Goal: Answer question/provide support

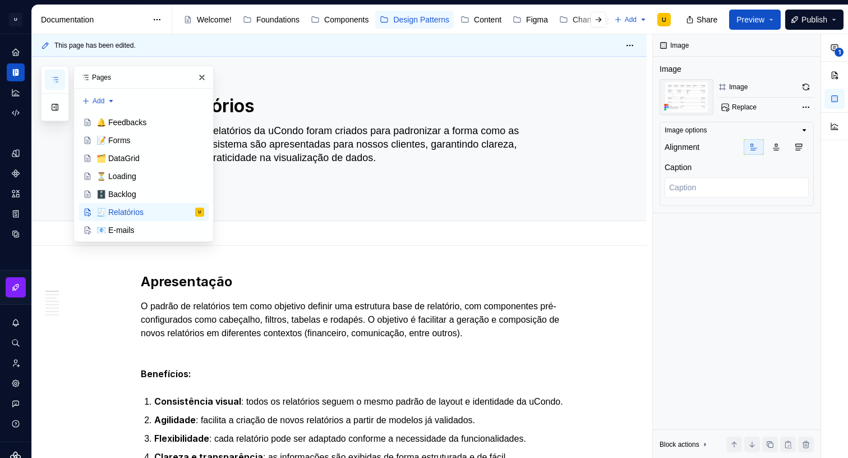
scroll to position [11, 0]
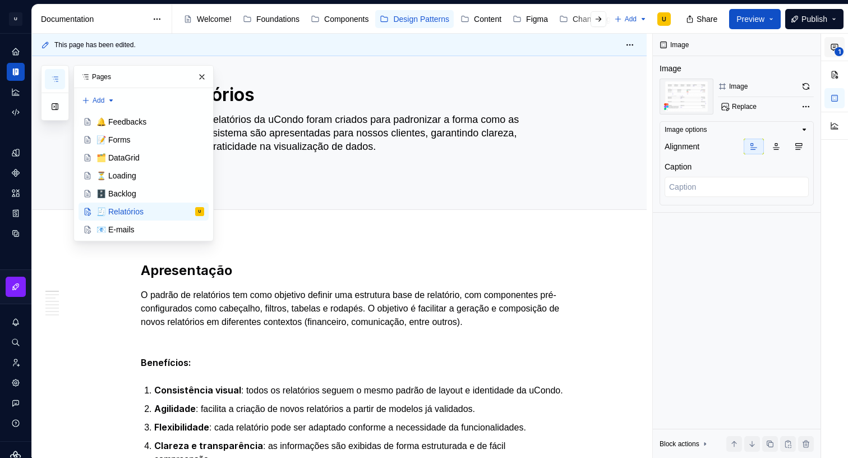
click at [840, 45] on button "1" at bounding box center [834, 47] width 20 height 20
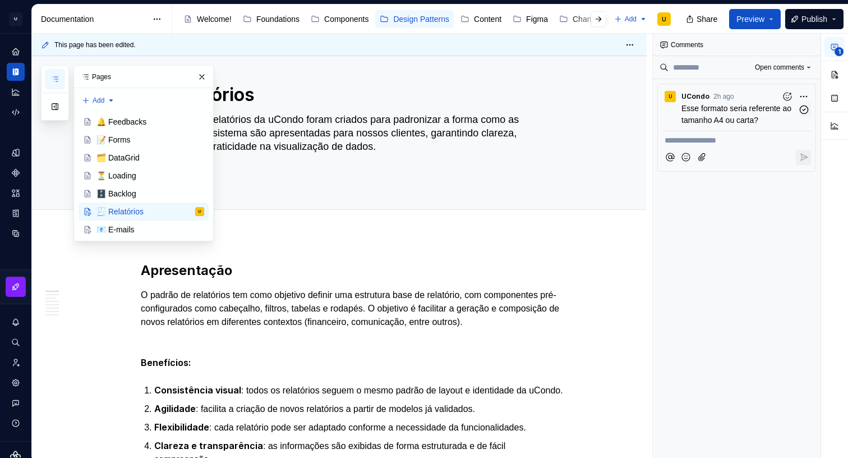
click at [739, 110] on span "Esse formato seria referente ao tamanho A4 ou carta?" at bounding box center [737, 114] width 112 height 21
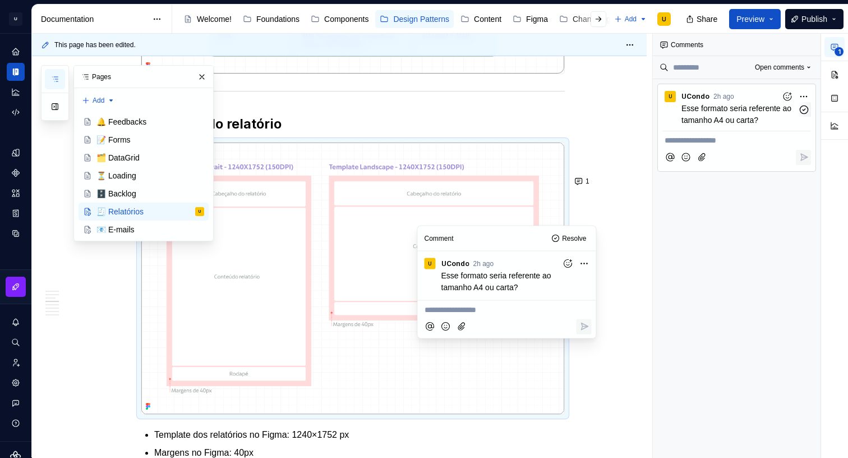
scroll to position [1036, 0]
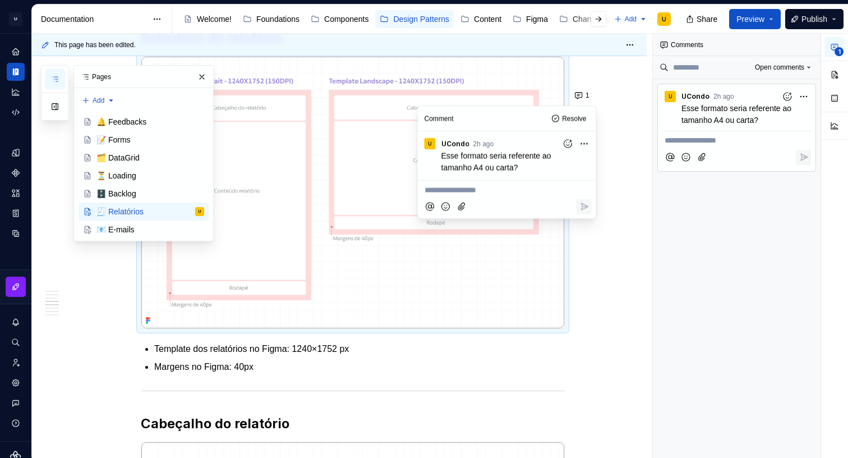
type textarea "*"
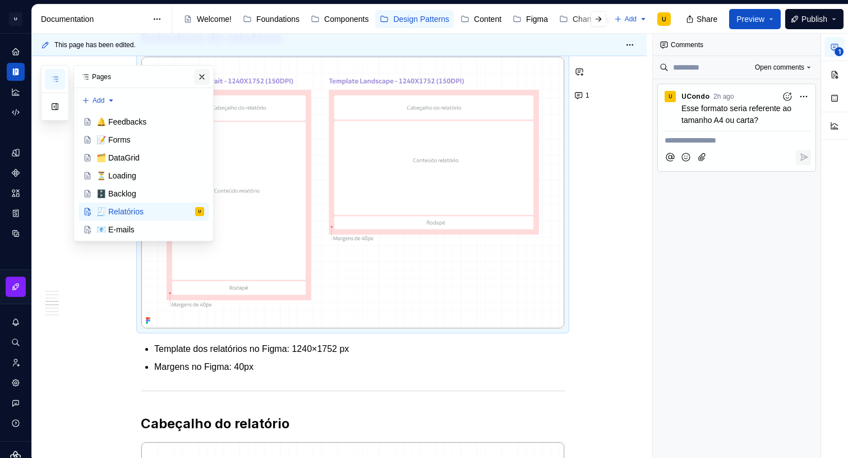
click at [198, 77] on button "button" at bounding box center [202, 77] width 16 height 16
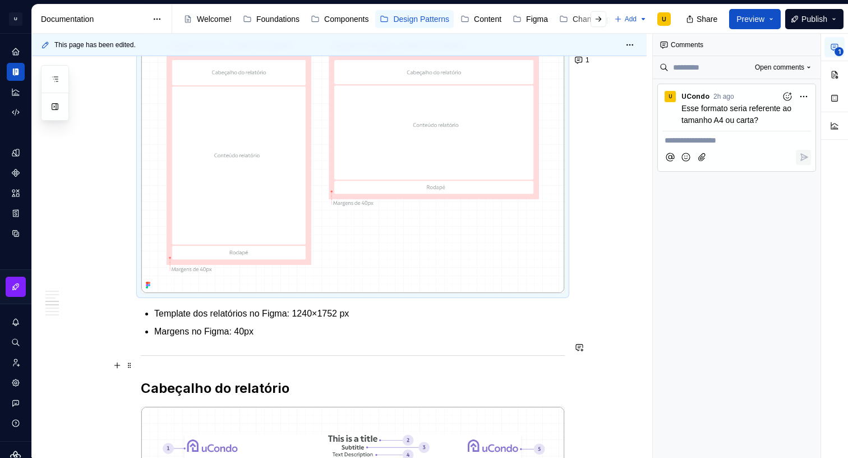
scroll to position [1041, 0]
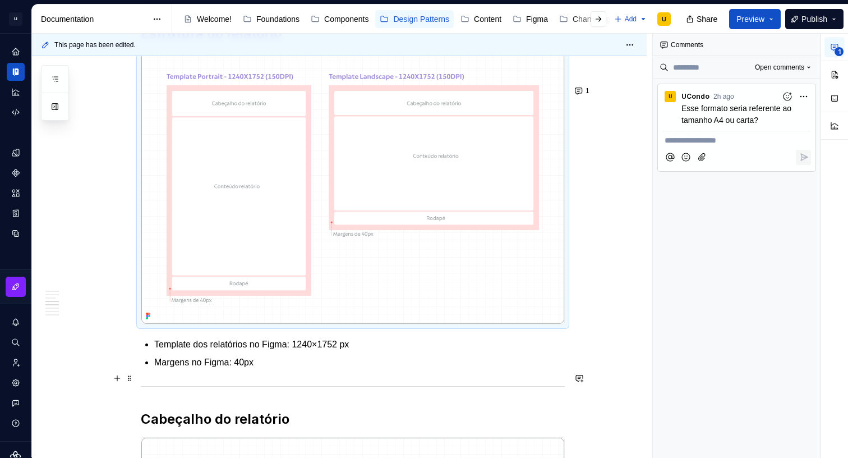
click at [357, 351] on p "Template dos relatórios no Figma: 1240×1752 px" at bounding box center [359, 344] width 410 height 13
click at [379, 351] on p "Template dos relatórios no Figma: 1240×1752 px" at bounding box center [359, 344] width 410 height 13
click at [331, 351] on p "Template dos relatórios no Figma: 1240×1752 px" at bounding box center [359, 344] width 410 height 13
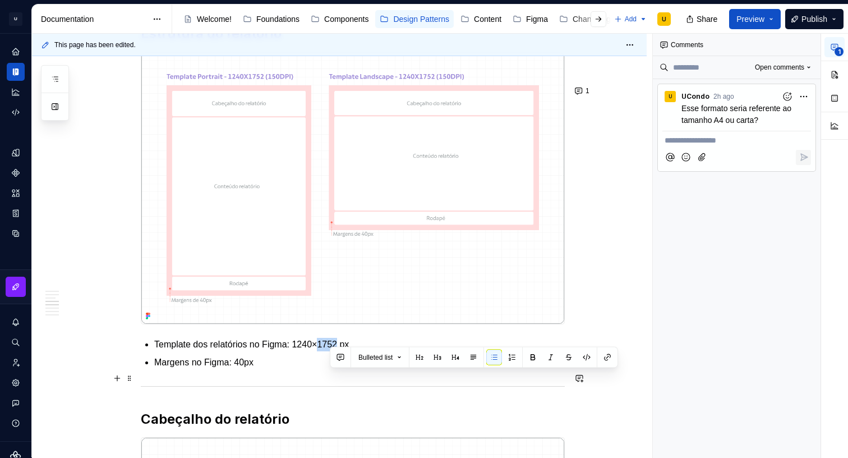
click at [331, 351] on p "Template dos relatórios no Figma: 1240×1752 px" at bounding box center [359, 344] width 410 height 13
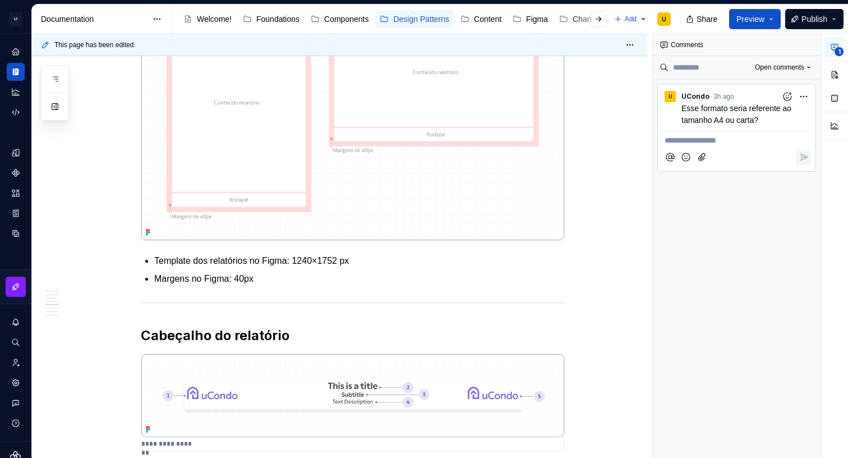
scroll to position [1149, 0]
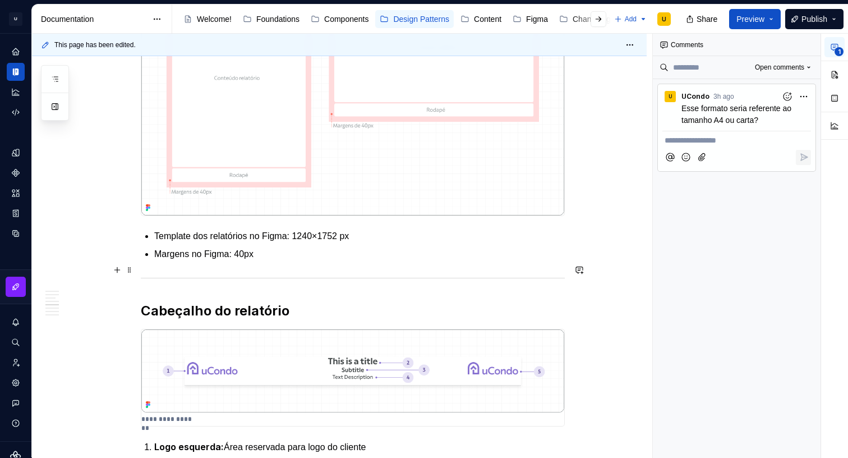
click at [318, 243] on p "Template dos relatórios no Figma: 1240×1752 px" at bounding box center [359, 235] width 410 height 13
click at [365, 243] on p "Template dos relatórios no Figma: 1240×1752 px" at bounding box center [359, 235] width 410 height 13
click at [271, 261] on p "Margens no Figma: 40px" at bounding box center [359, 253] width 410 height 13
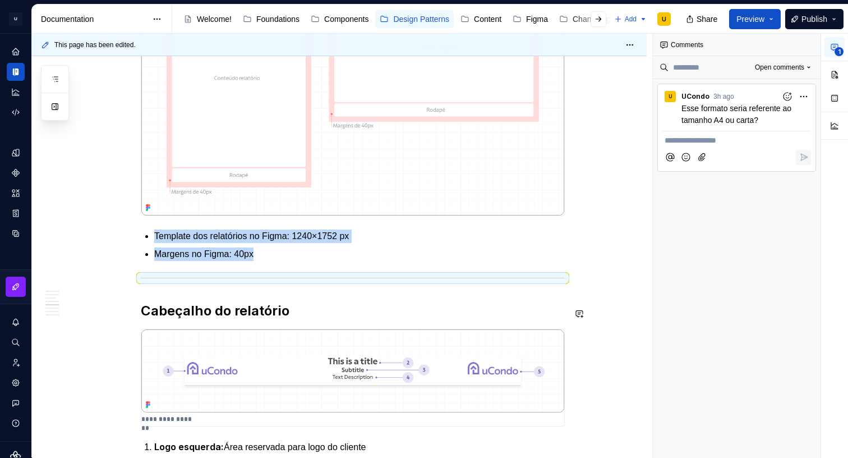
drag, startPoint x: 263, startPoint y: 289, endPoint x: 271, endPoint y: 287, distance: 8.0
click at [263, 261] on p "Margens no Figma: 40px" at bounding box center [359, 253] width 410 height 13
drag, startPoint x: 271, startPoint y: 287, endPoint x: 258, endPoint y: 288, distance: 12.9
click at [271, 261] on p "Margens no Figma: 40px" at bounding box center [359, 253] width 410 height 13
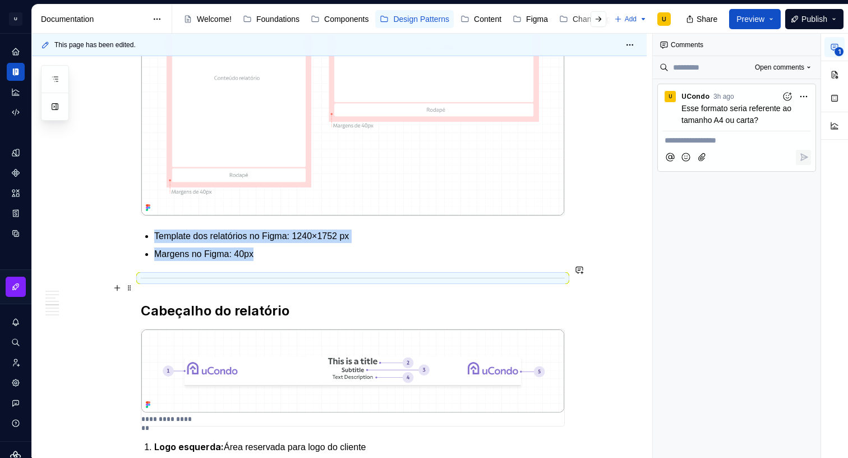
click at [247, 261] on p "Margens no Figma: 40px" at bounding box center [359, 253] width 410 height 13
click at [288, 243] on p "Template dos relatórios no Figma: 1240×1752 px" at bounding box center [359, 235] width 410 height 13
click at [292, 243] on p "Template dos relatórios no Figma: 1240×1752 px" at bounding box center [359, 235] width 410 height 13
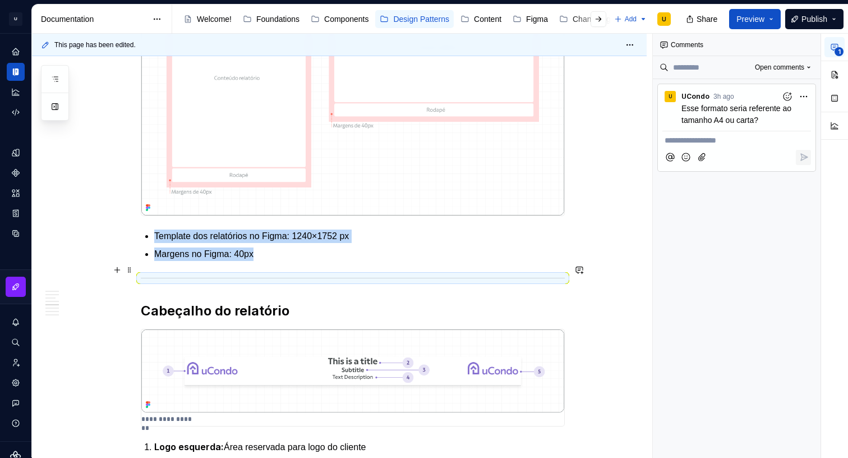
click at [292, 243] on p "Template dos relatórios no Figma: 1240×1752 px" at bounding box center [359, 235] width 410 height 13
drag, startPoint x: 150, startPoint y: 317, endPoint x: 146, endPoint y: 324, distance: 8.3
click at [150, 281] on div at bounding box center [353, 277] width 424 height 7
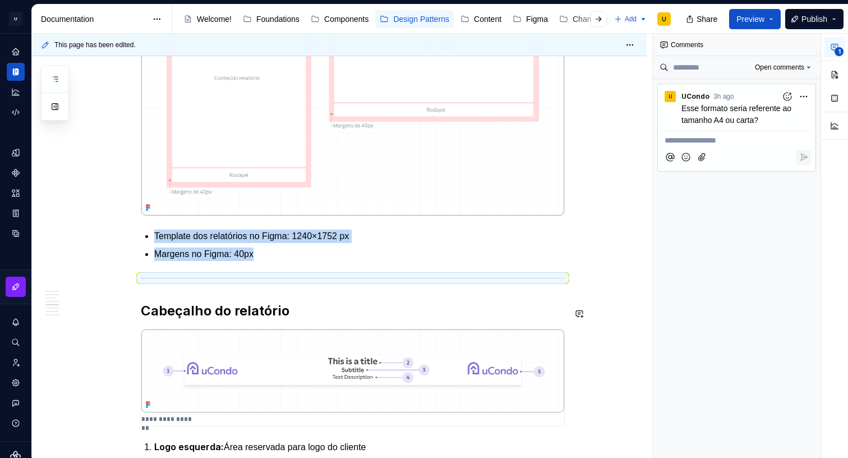
click at [147, 281] on div at bounding box center [353, 277] width 424 height 7
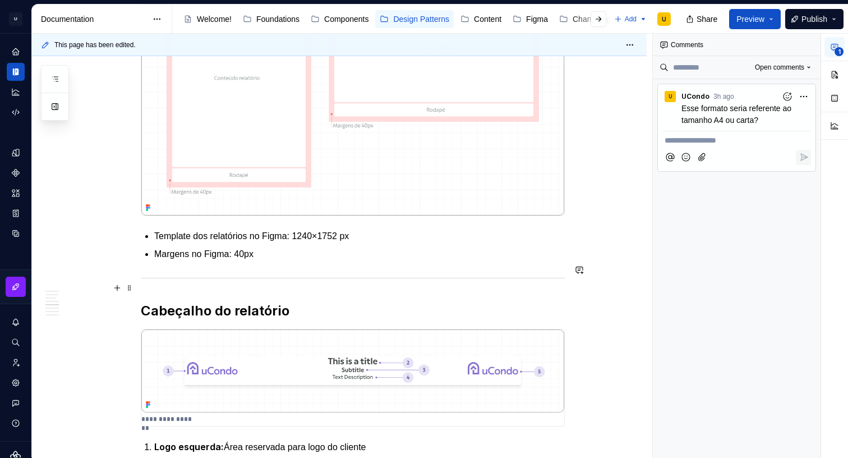
click at [176, 261] on p "Margens no Figma: 40px" at bounding box center [359, 253] width 410 height 13
click at [271, 261] on p "Margens no Figma: 40px" at bounding box center [359, 253] width 410 height 13
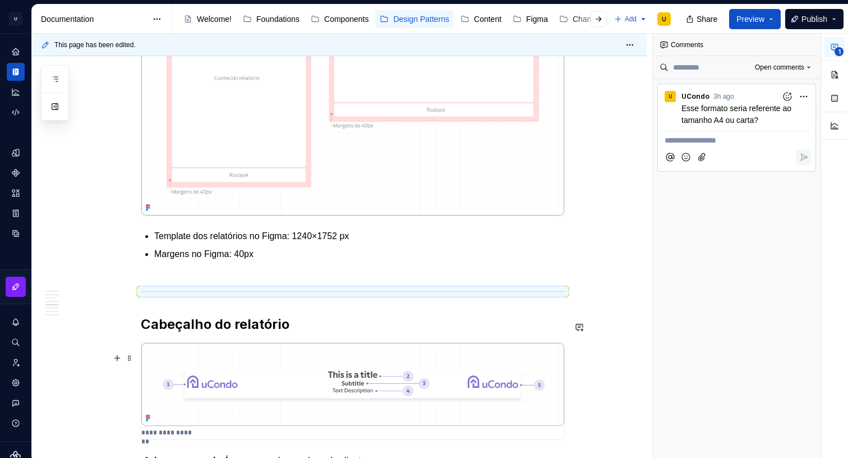
click at [206, 333] on h2 "Cabeçalho do relatório" at bounding box center [353, 324] width 424 height 18
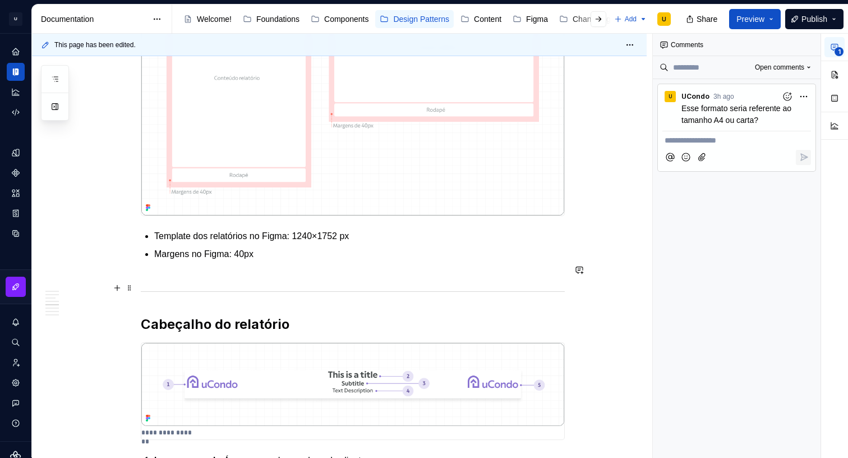
click at [178, 274] on p "Margens no Figma: 40px" at bounding box center [359, 260] width 410 height 27
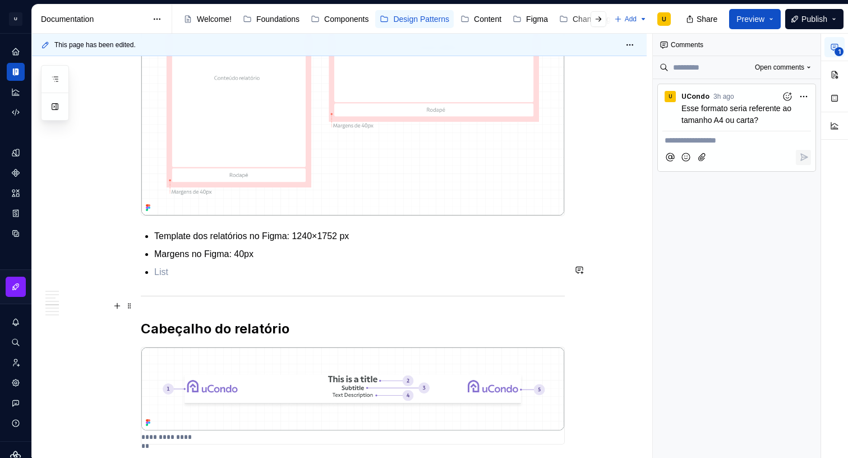
click at [181, 279] on p at bounding box center [359, 271] width 410 height 13
click at [398, 279] on p "Proporção equivalente ao formato A4 (210 × 297 mm, 1:1,41)" at bounding box center [359, 271] width 410 height 13
click at [478, 261] on p "Margens no Figma: 40px" at bounding box center [359, 253] width 410 height 13
click at [687, 296] on div "**********" at bounding box center [737, 246] width 168 height 424
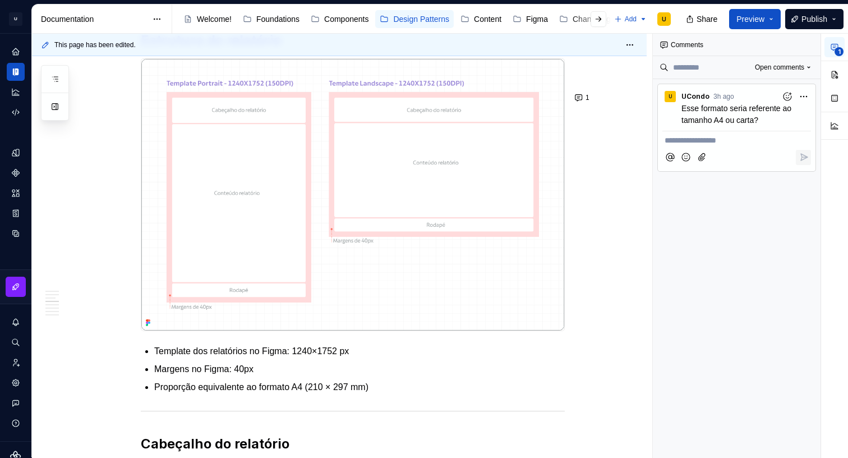
scroll to position [1027, 0]
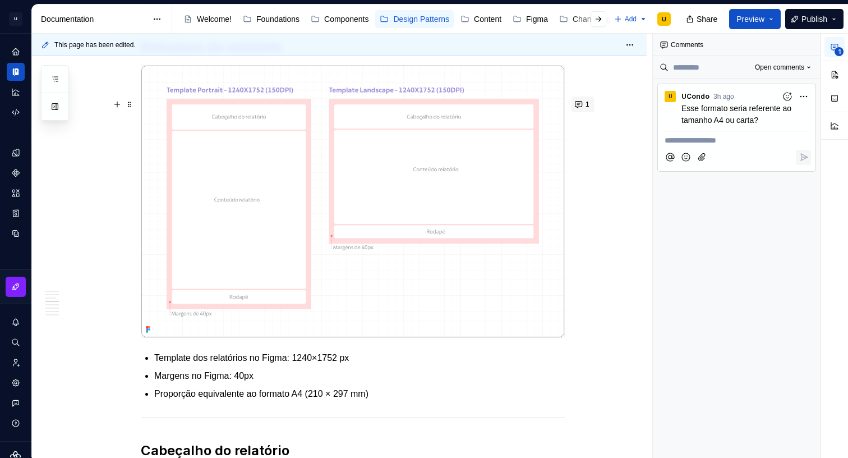
click at [588, 109] on button "1" at bounding box center [582, 104] width 23 height 16
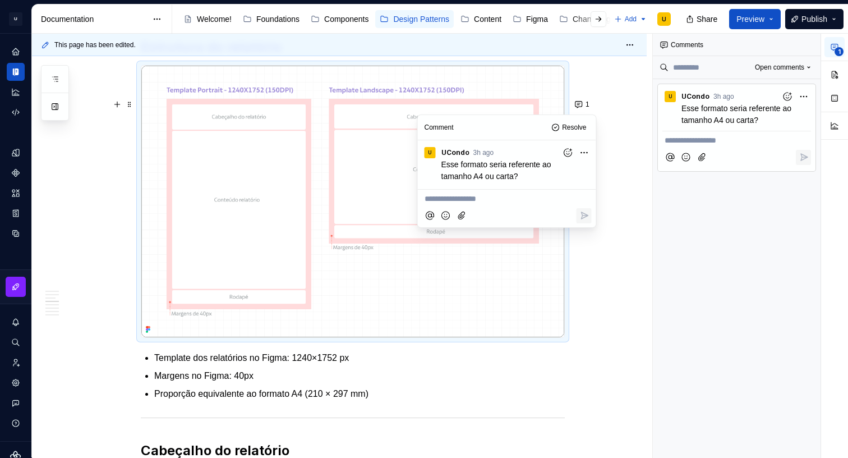
click at [584, 154] on html "U Clarice.DS U Design system data Documentation Accessibility guide for tree Pa…" at bounding box center [424, 229] width 848 height 458
click at [501, 146] on html "U Clarice.DS U Design system data Documentation Accessibility guide for tree Pa…" at bounding box center [424, 229] width 848 height 458
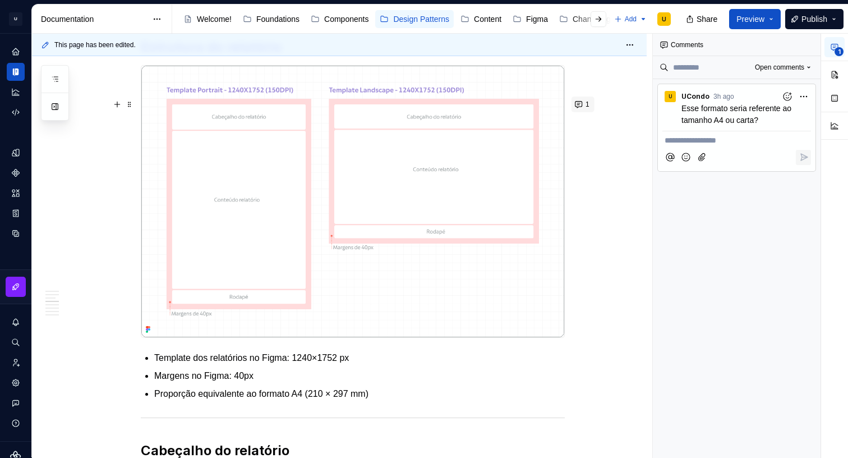
click at [581, 105] on button "1" at bounding box center [582, 104] width 23 height 16
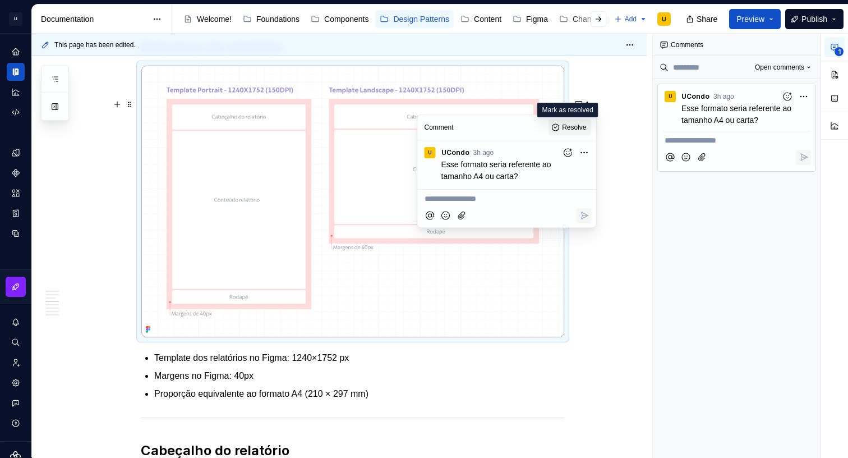
click at [556, 127] on button "Resolve" at bounding box center [569, 127] width 43 height 16
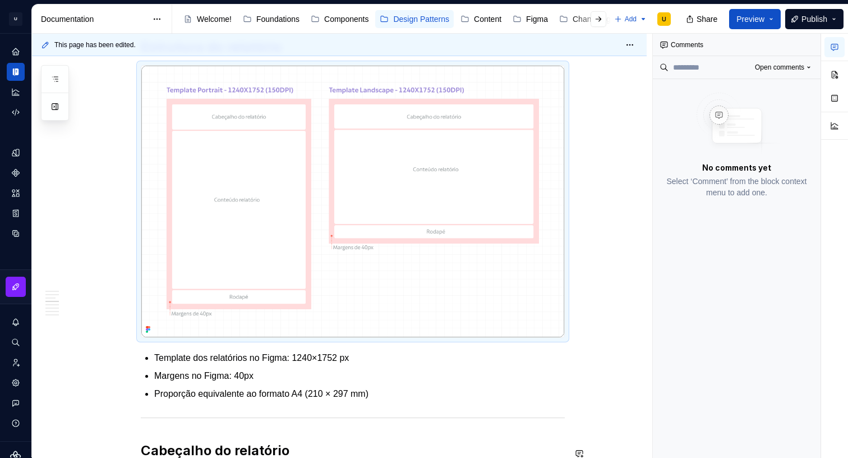
type textarea "*"
